Goal: Complete application form: Complete application form

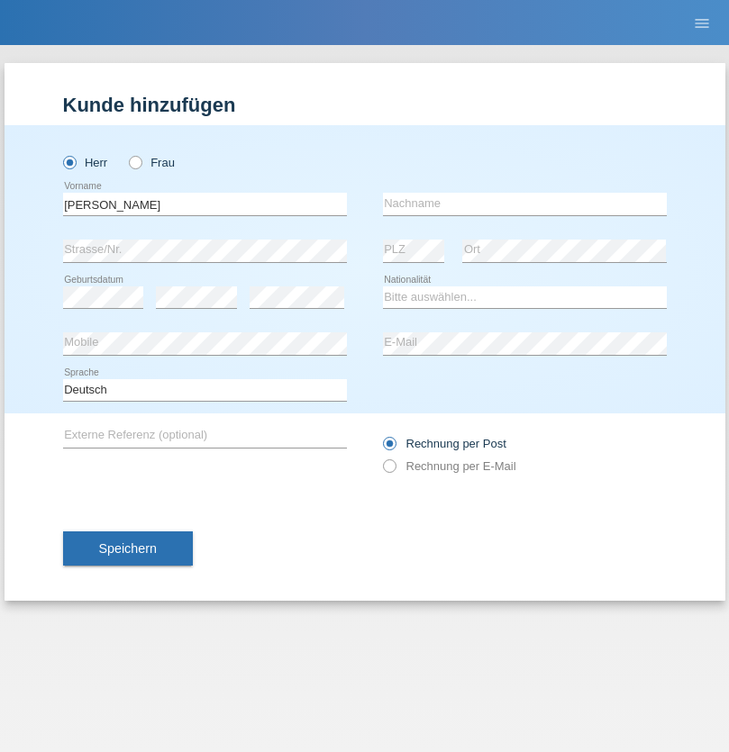
type input "Nathan"
click at [524, 204] on input "text" at bounding box center [525, 204] width 284 height 23
type input "Imbriani"
select select "CH"
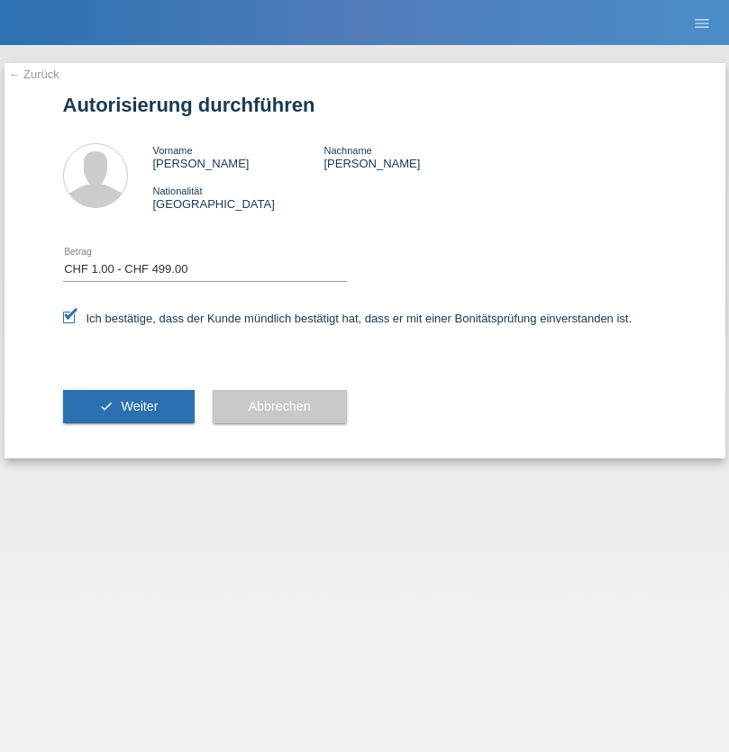
select select "1"
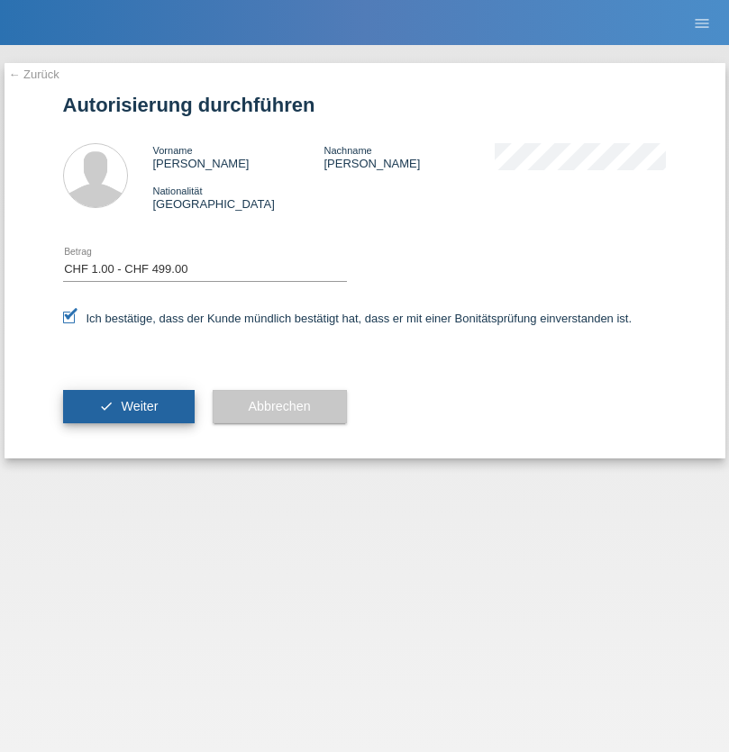
click at [128, 406] on span "Weiter" at bounding box center [139, 406] width 37 height 14
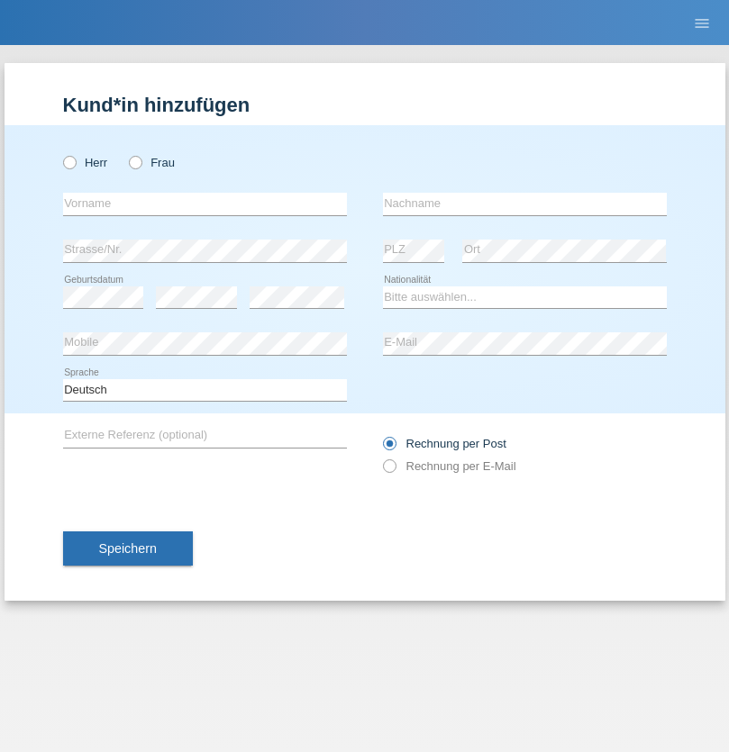
radio input "true"
click at [204, 204] on input "text" at bounding box center [205, 204] width 284 height 23
type input "Derya"
click at [524, 204] on input "text" at bounding box center [525, 204] width 284 height 23
type input "Yildiz"
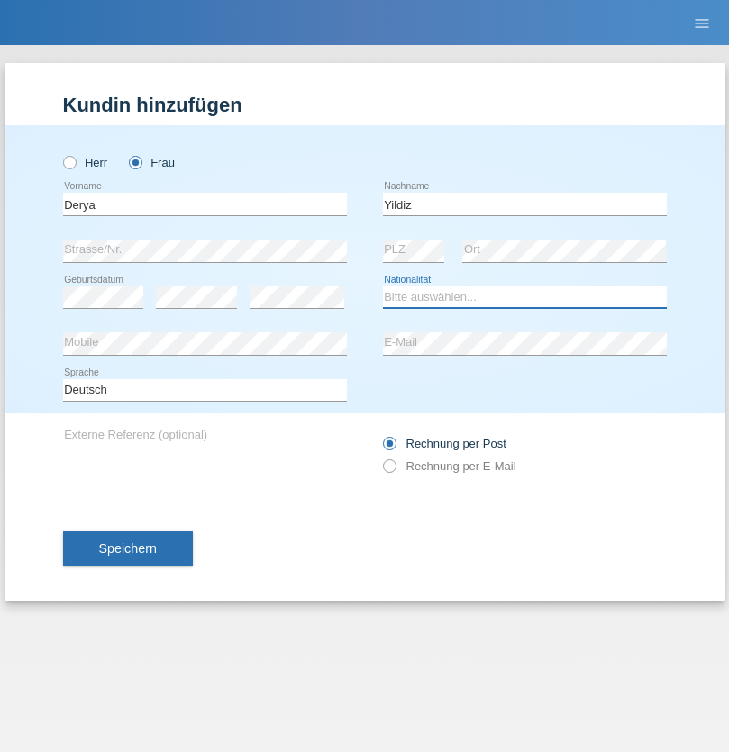
select select "TR"
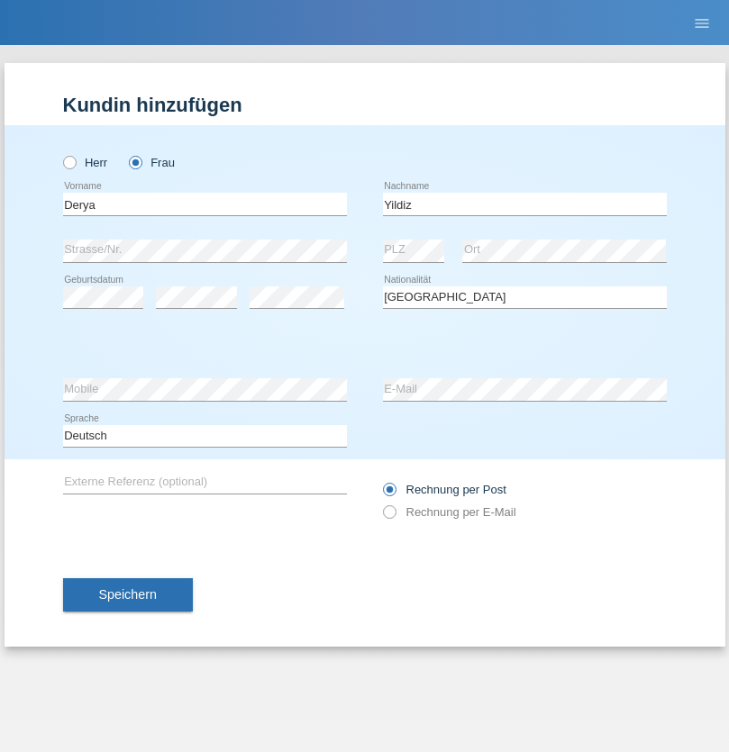
select select "C"
select select "02"
select select "10"
select select "2000"
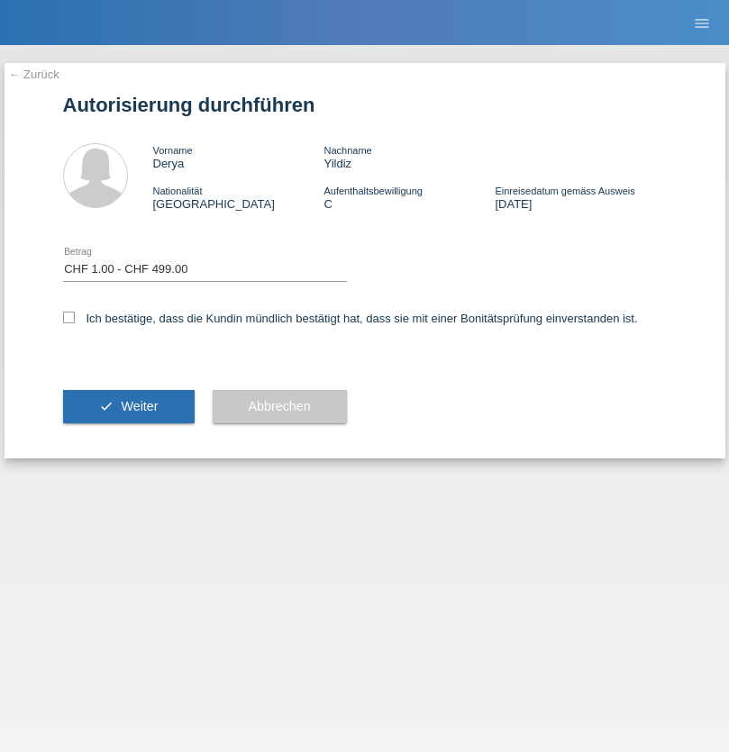
select select "1"
checkbox input "true"
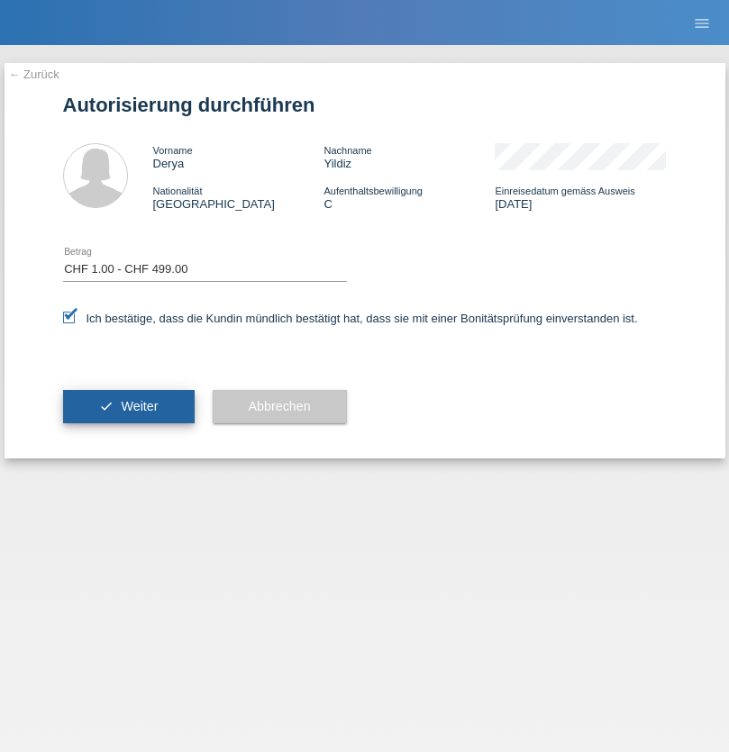
click at [128, 406] on span "Weiter" at bounding box center [139, 406] width 37 height 14
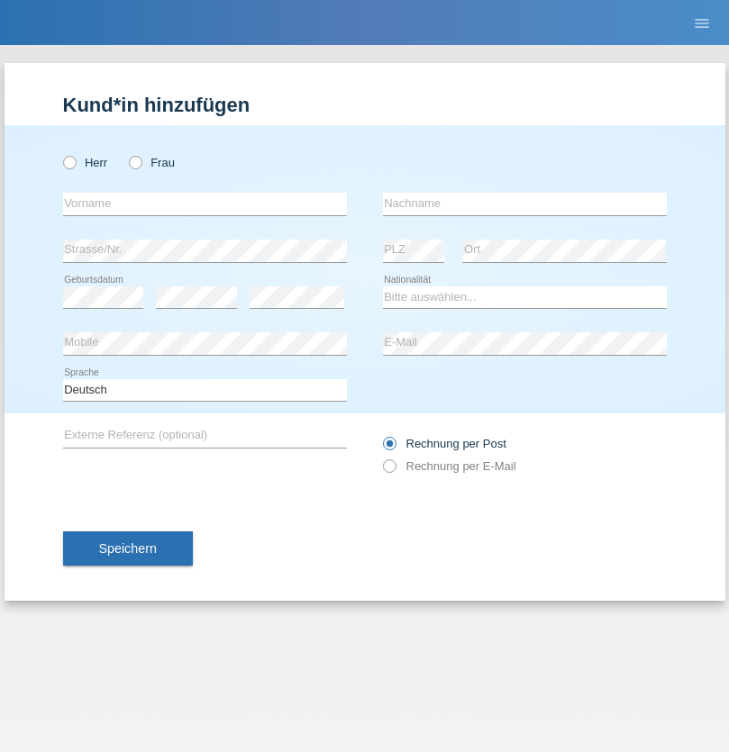
radio input "true"
click at [204, 204] on input "text" at bounding box center [205, 204] width 284 height 23
type input "[PERSON_NAME]"
click at [524, 204] on input "text" at bounding box center [525, 204] width 284 height 23
type input "Pureovski"
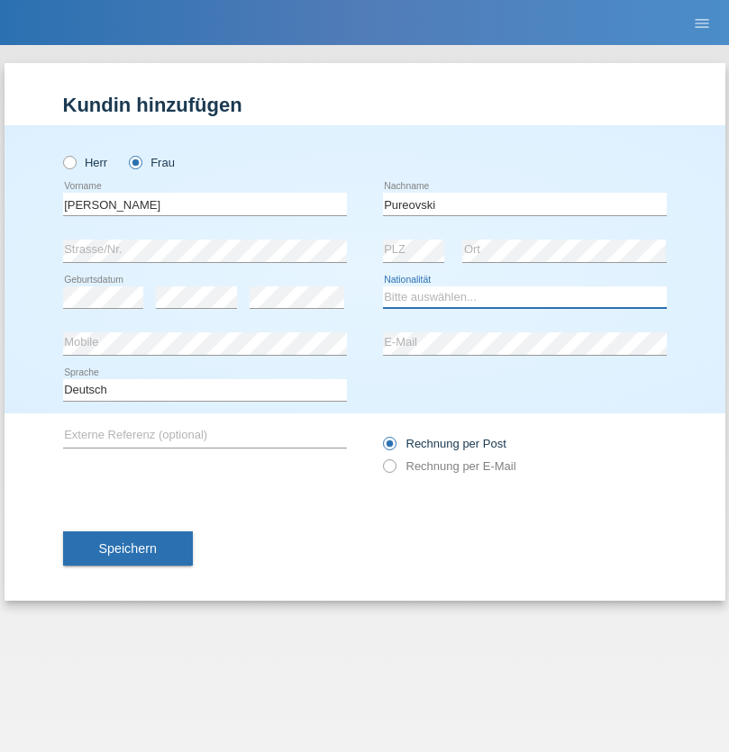
select select "MK"
select select "C"
select select "11"
select select "02"
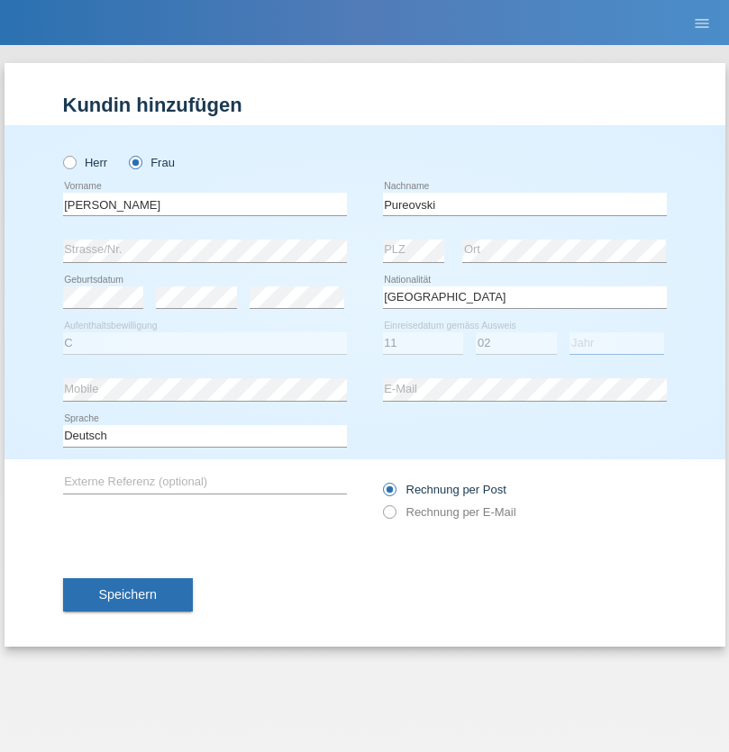
select select "2015"
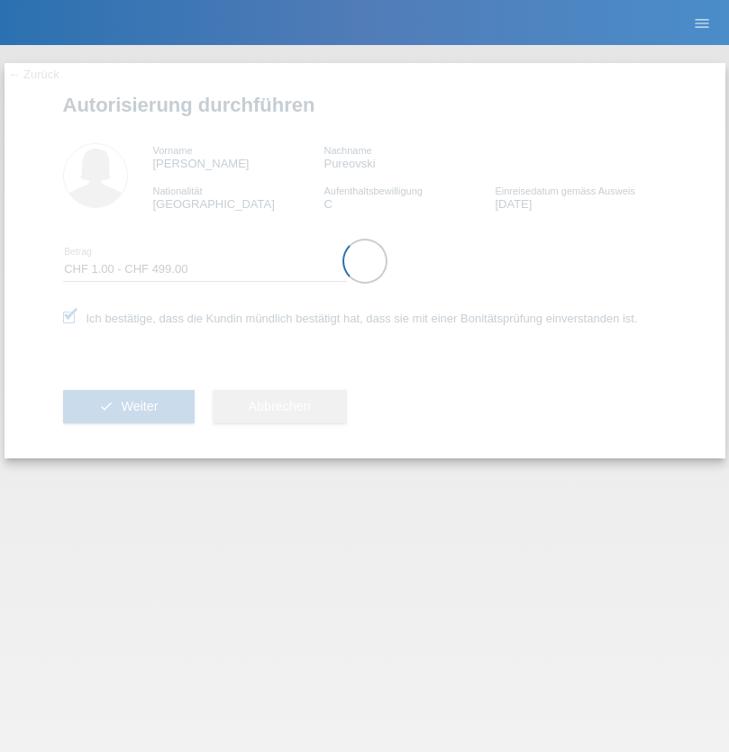
select select "1"
